Goal: Navigation & Orientation: Understand site structure

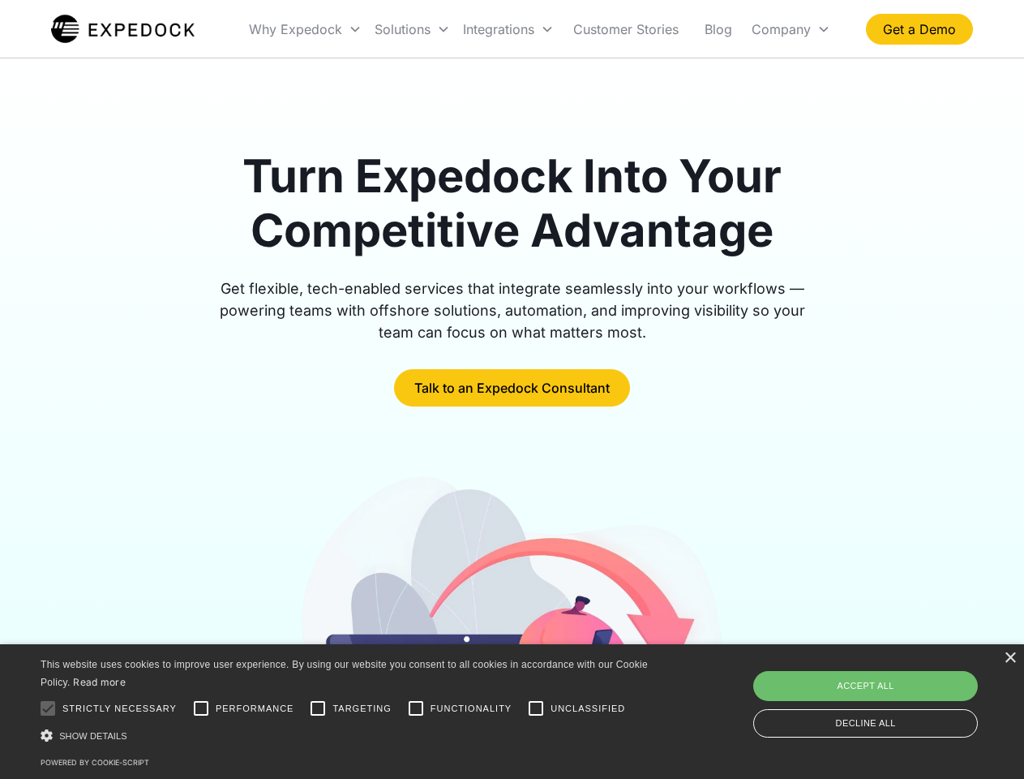
click at [540, 29] on div "Integrations" at bounding box center [509, 29] width 104 height 55
click at [306, 29] on div "Why Expedock" at bounding box center [295, 29] width 93 height 16
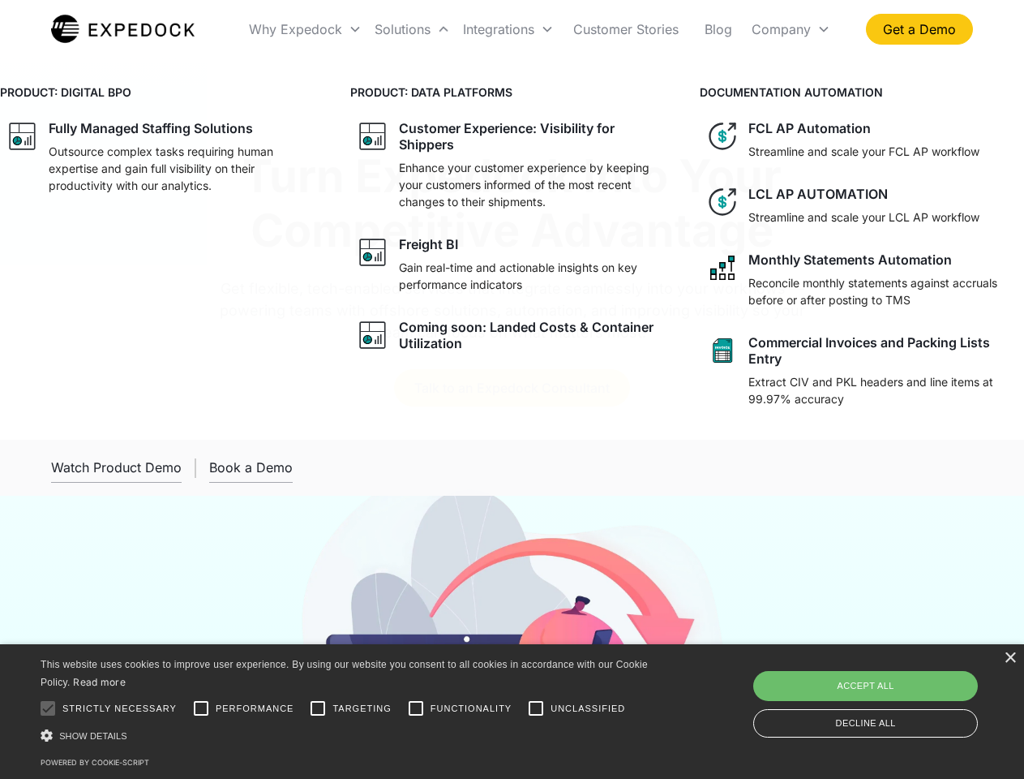
click at [412, 29] on div "Solutions" at bounding box center [403, 29] width 56 height 16
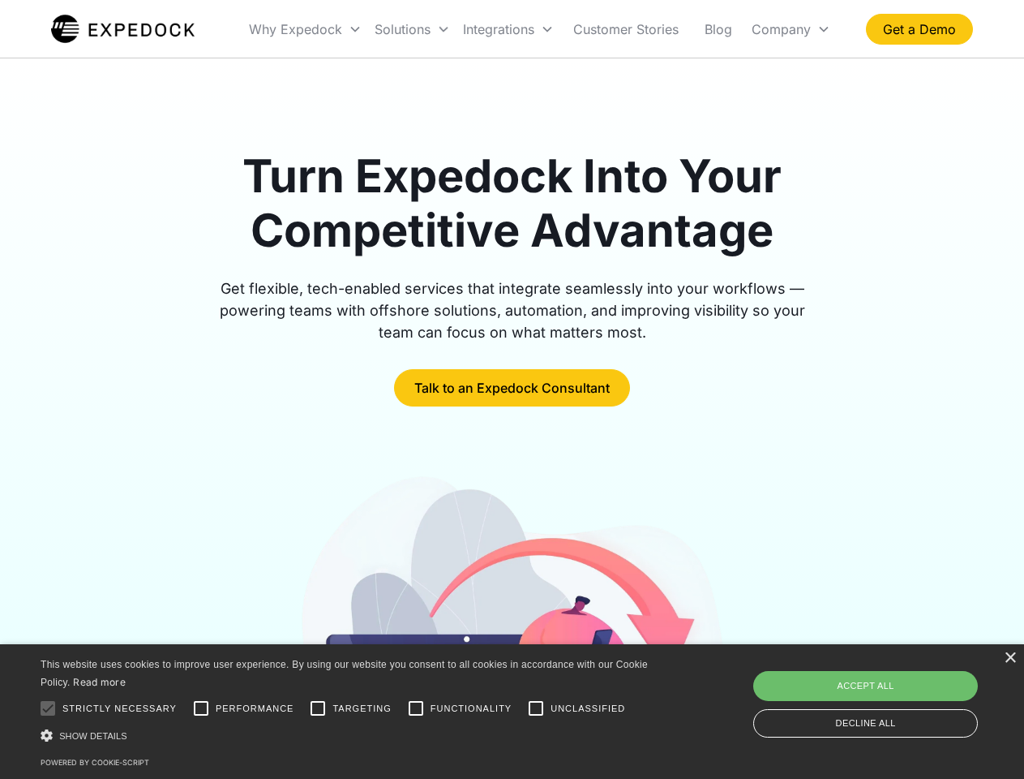
click at [509, 29] on div "Integrations" at bounding box center [498, 29] width 71 height 16
click at [791, 29] on div "Company" at bounding box center [781, 29] width 59 height 16
click at [48, 708] on div at bounding box center [48, 708] width 32 height 32
click at [201, 708] on input "Performance" at bounding box center [201, 708] width 32 height 32
checkbox input "true"
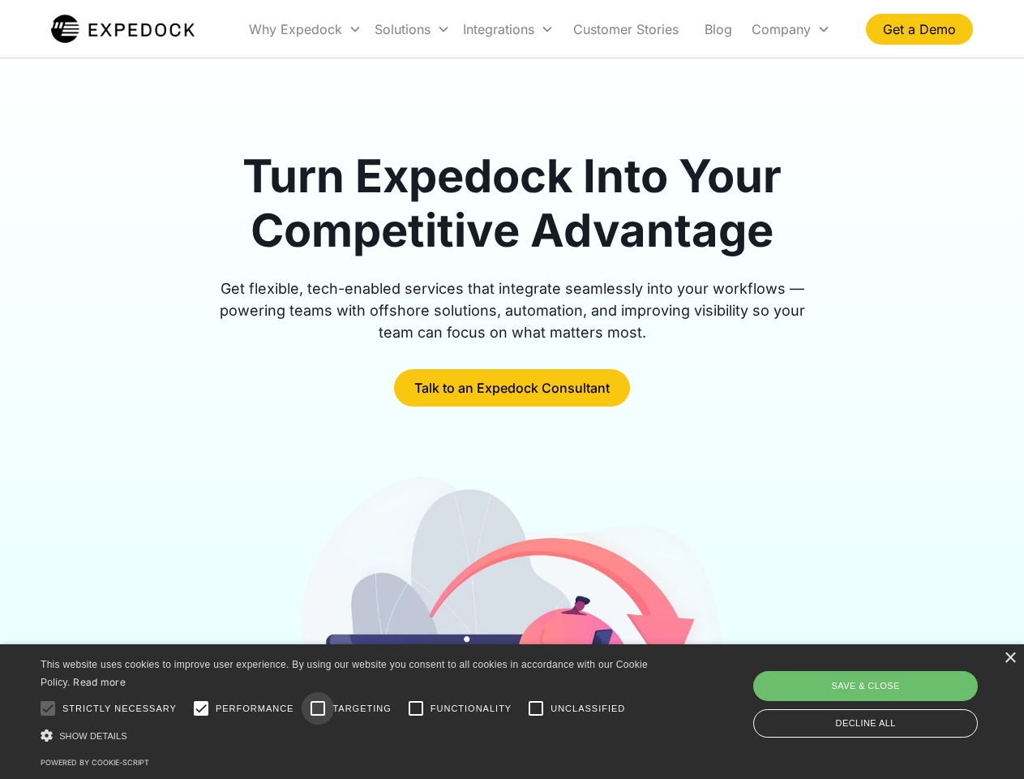
click at [318, 708] on input "Targeting" at bounding box center [318, 708] width 32 height 32
checkbox input "true"
click at [416, 708] on input "Functionality" at bounding box center [416, 708] width 32 height 32
checkbox input "true"
click at [536, 708] on input "Unclassified" at bounding box center [536, 708] width 32 height 32
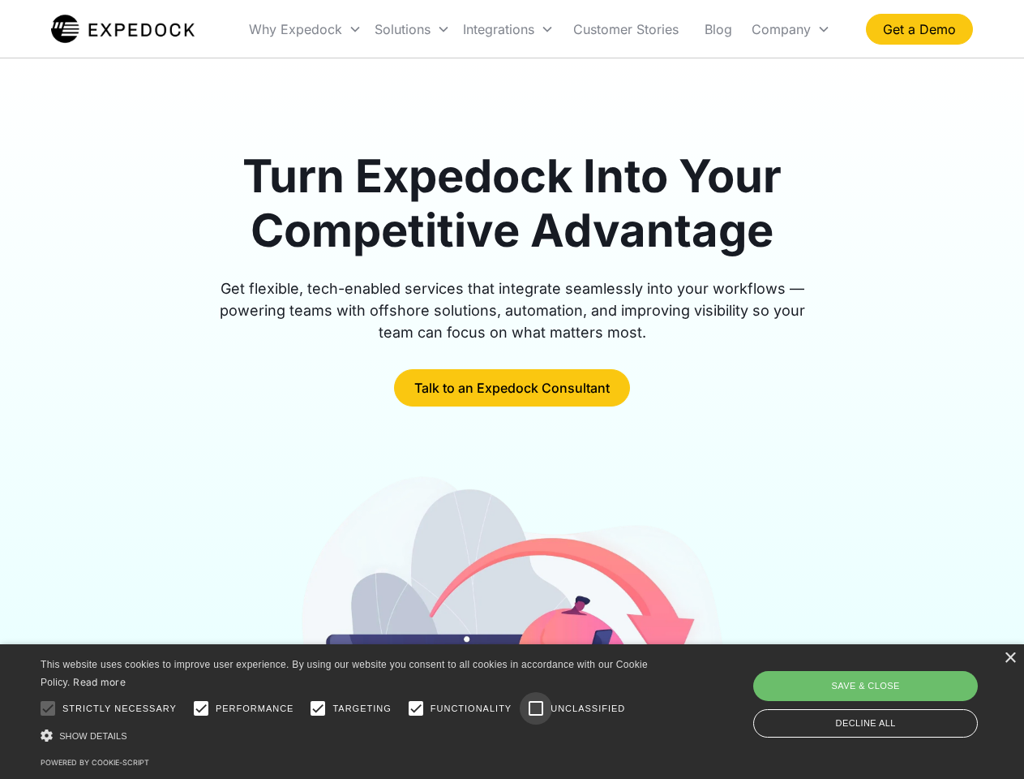
checkbox input "true"
